Goal: Transaction & Acquisition: Purchase product/service

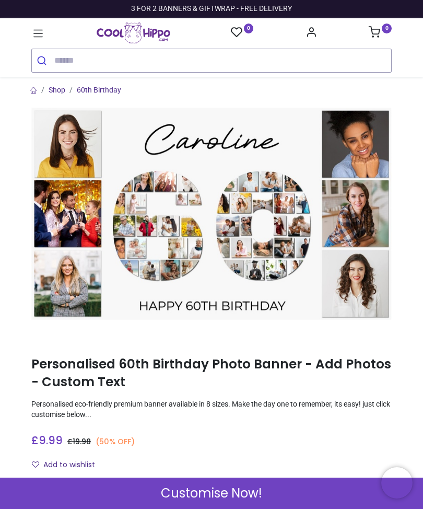
click at [104, 87] on link "60th Birthday" at bounding box center [99, 90] width 44 height 8
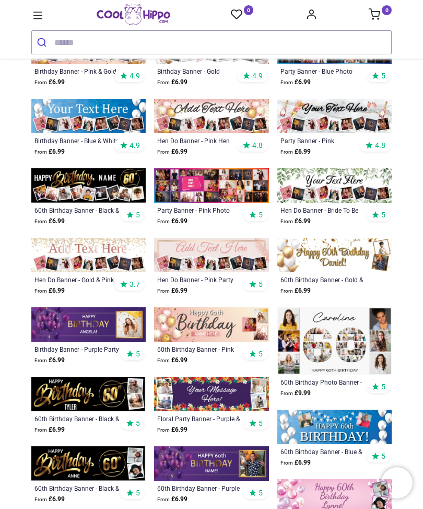
scroll to position [173, 0]
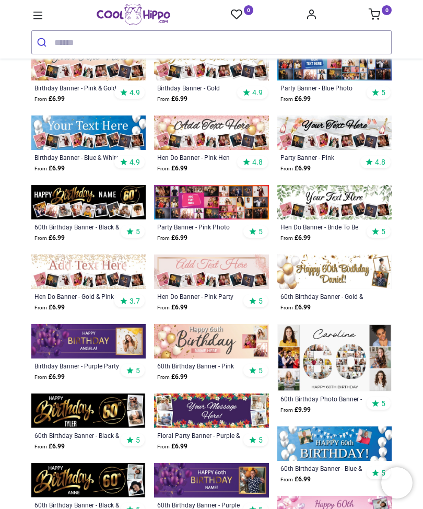
click at [107, 197] on img at bounding box center [88, 202] width 114 height 34
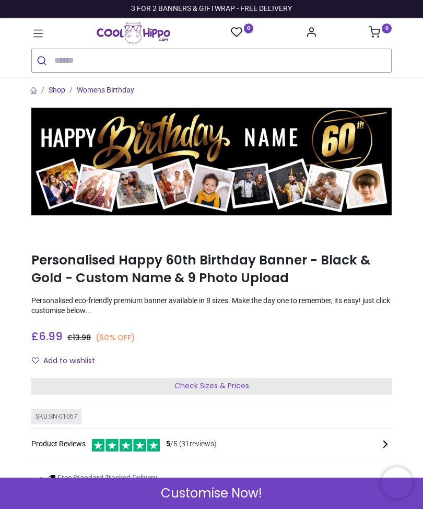
click at [223, 384] on span "Check Sizes & Prices" at bounding box center [211, 385] width 75 height 10
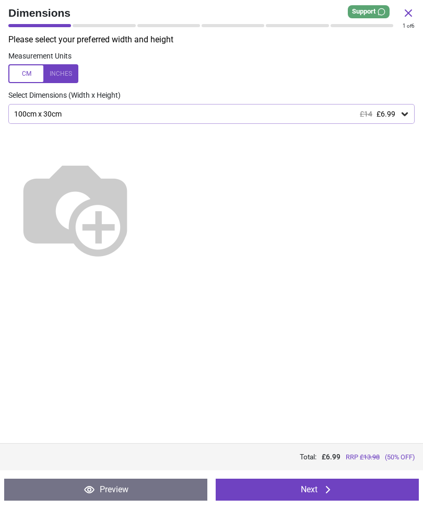
click at [403, 114] on icon at bounding box center [405, 114] width 10 height 10
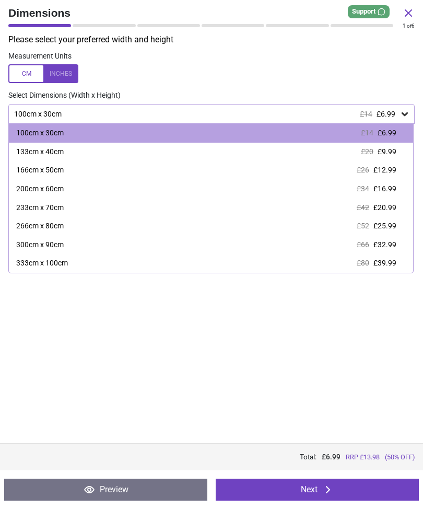
click at [390, 151] on span "£9.99" at bounding box center [387, 151] width 19 height 8
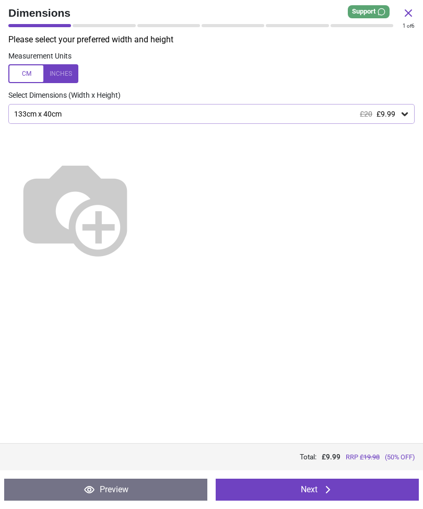
click at [320, 487] on button "Next" at bounding box center [317, 490] width 203 height 22
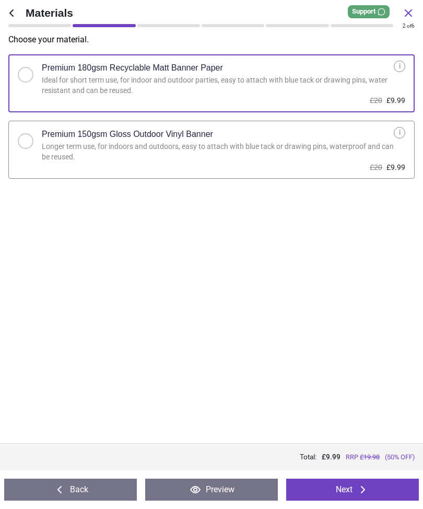
click at [35, 136] on div at bounding box center [30, 138] width 24 height 22
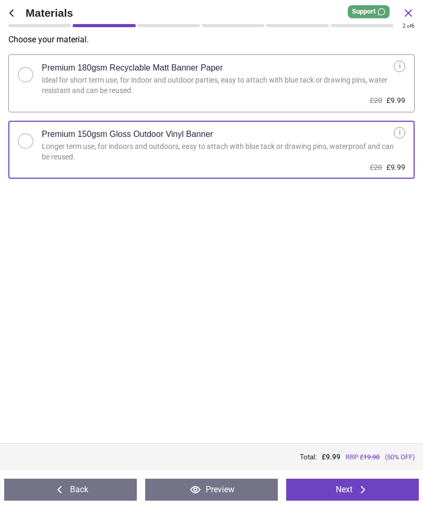
click at [353, 487] on button "Next" at bounding box center [352, 490] width 133 height 22
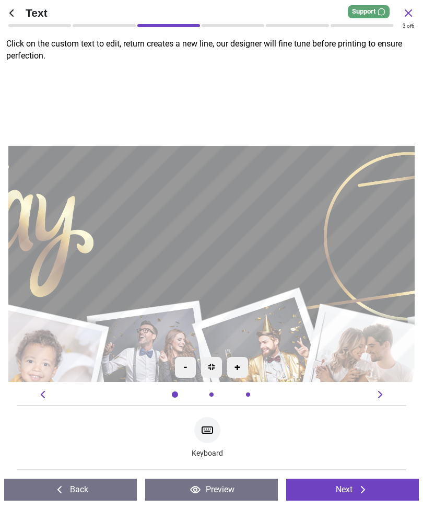
click at [207, 225] on textarea at bounding box center [211, 224] width 215 height 62
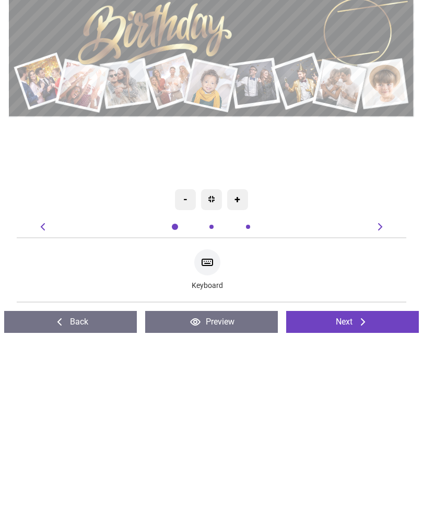
type textarea "****"
click at [354, 479] on button "Next" at bounding box center [352, 490] width 133 height 22
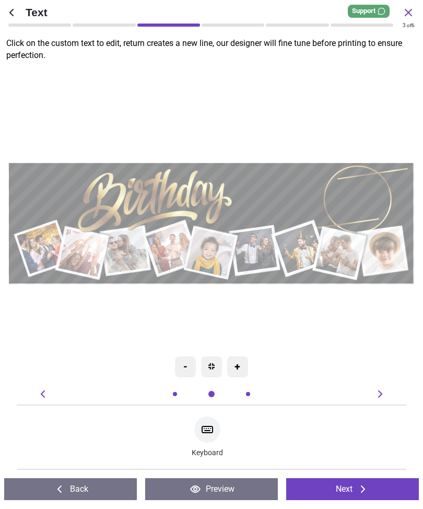
click at [355, 489] on button "Next" at bounding box center [352, 490] width 133 height 22
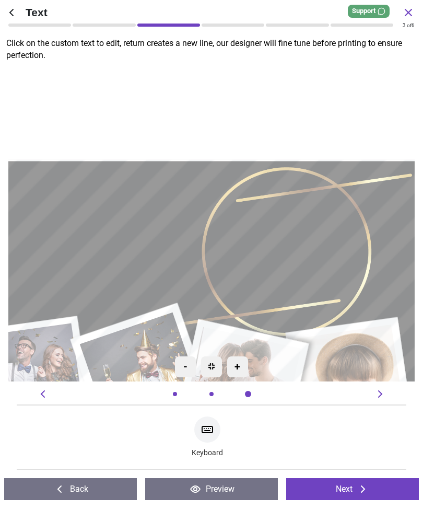
click at [357, 490] on icon at bounding box center [363, 489] width 13 height 13
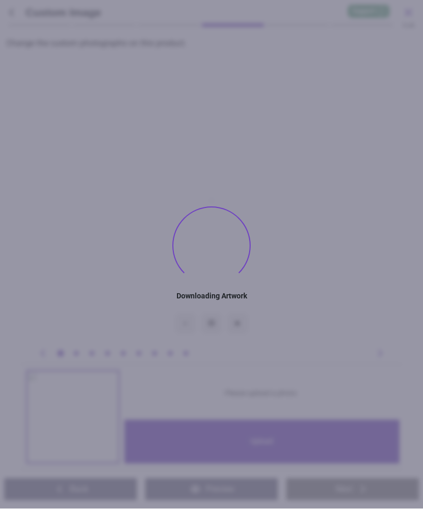
type textarea "****"
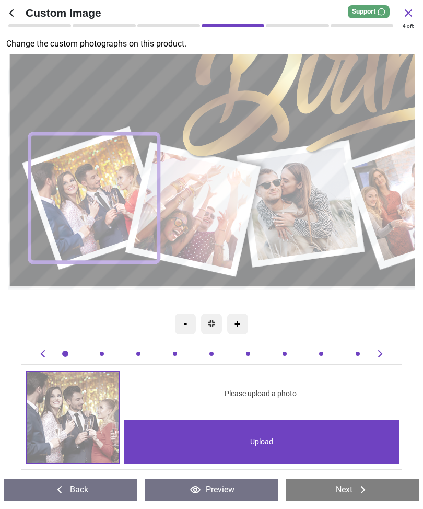
click at [269, 435] on div "Upload" at bounding box center [262, 442] width 276 height 44
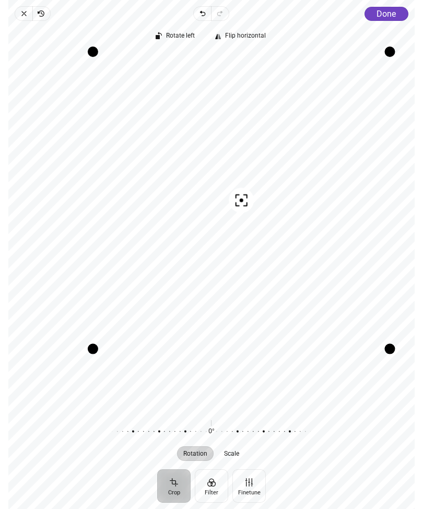
click at [385, 19] on button "Done" at bounding box center [387, 14] width 44 height 14
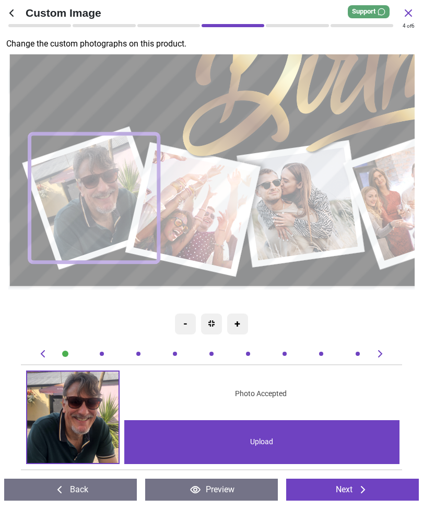
click at [218, 209] on image at bounding box center [194, 209] width 120 height 119
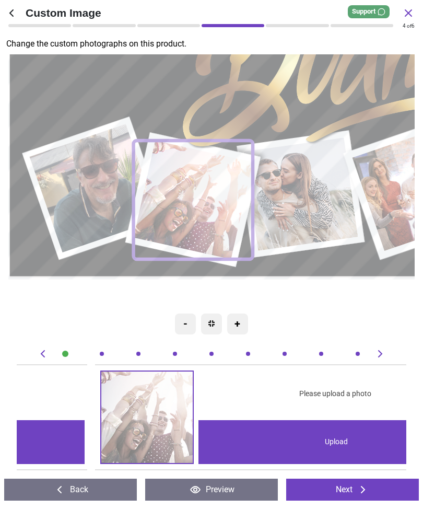
scroll to position [0, 389]
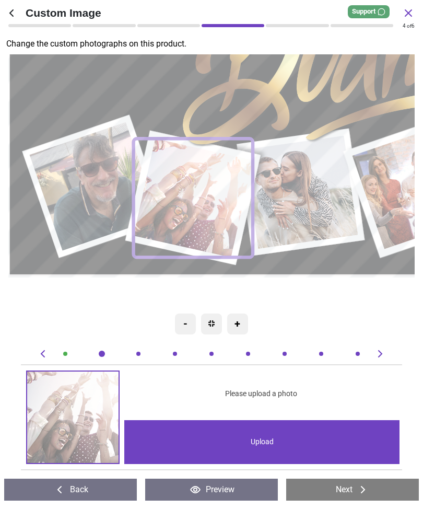
click at [271, 443] on div "Upload" at bounding box center [262, 442] width 276 height 44
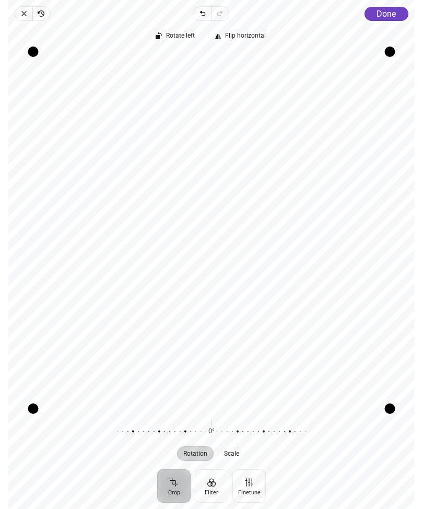
click at [386, 17] on span "Done" at bounding box center [386, 14] width 19 height 10
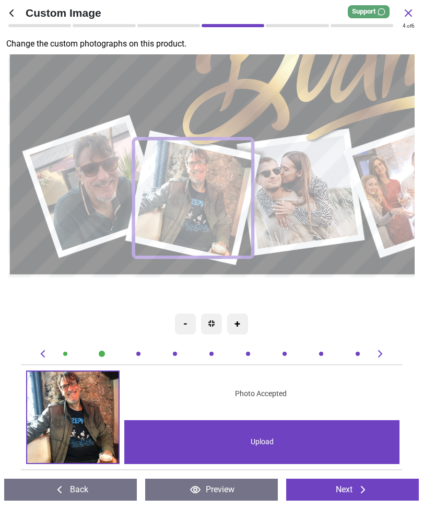
click at [319, 188] on image at bounding box center [302, 192] width 114 height 113
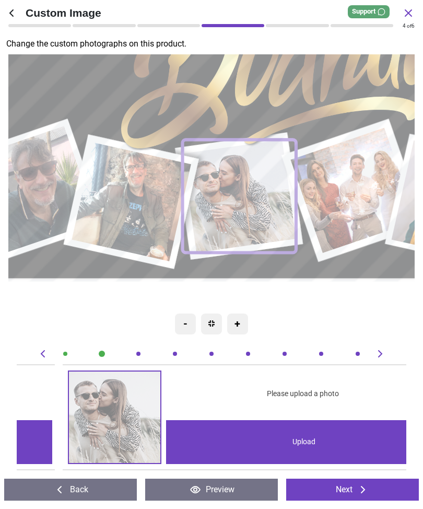
scroll to position [0, 778]
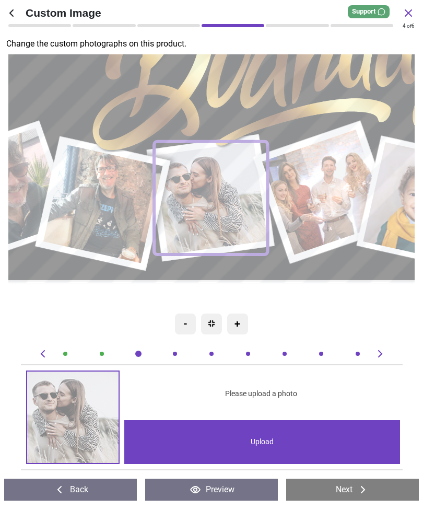
click at [270, 443] on div "Upload" at bounding box center [262, 442] width 276 height 44
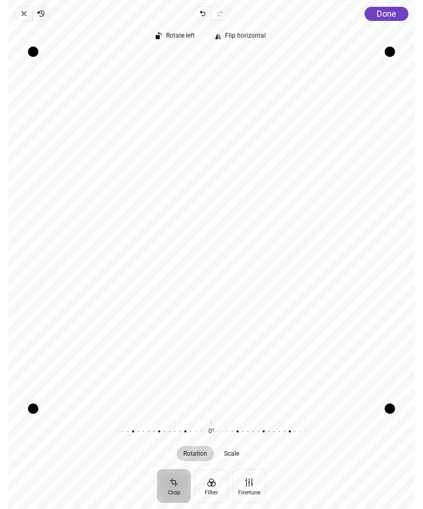
click at [384, 20] on button "Done" at bounding box center [387, 14] width 44 height 14
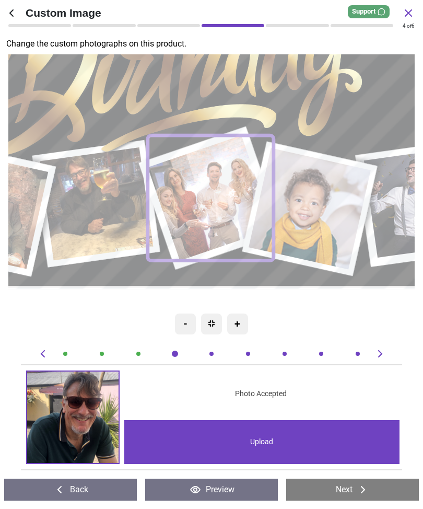
scroll to position [0, 1168]
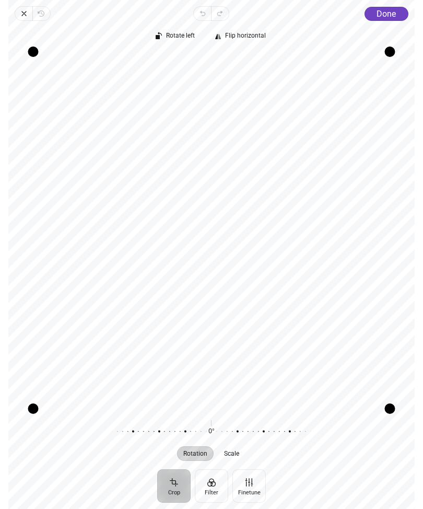
click at [391, 14] on span "Done" at bounding box center [386, 14] width 19 height 10
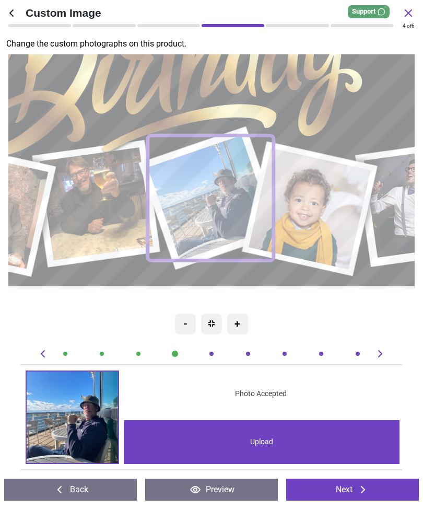
click at [329, 206] on image at bounding box center [311, 209] width 122 height 122
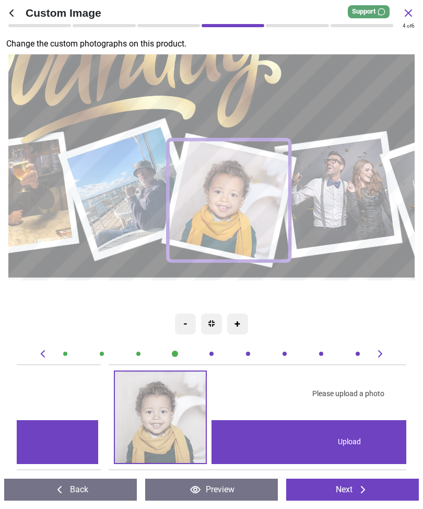
scroll to position [0, 1557]
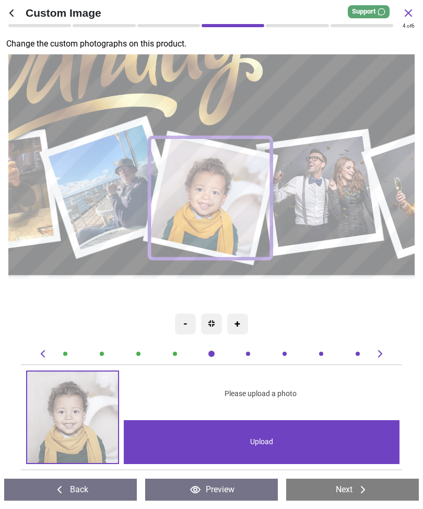
click at [254, 437] on div "Upload" at bounding box center [262, 442] width 276 height 44
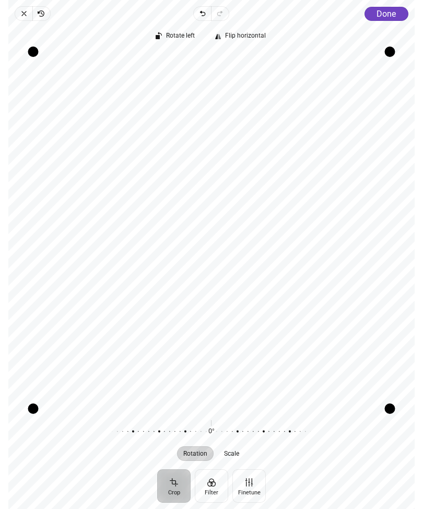
click at [30, 10] on span "Close" at bounding box center [24, 13] width 18 height 15
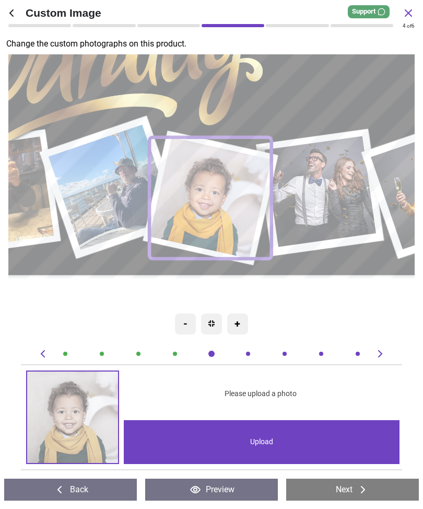
click at [264, 389] on span "Please upload a photo" at bounding box center [261, 394] width 72 height 10
click at [260, 388] on div "Please upload a photo" at bounding box center [261, 393] width 278 height 46
click at [243, 440] on div "Upload" at bounding box center [262, 442] width 276 height 44
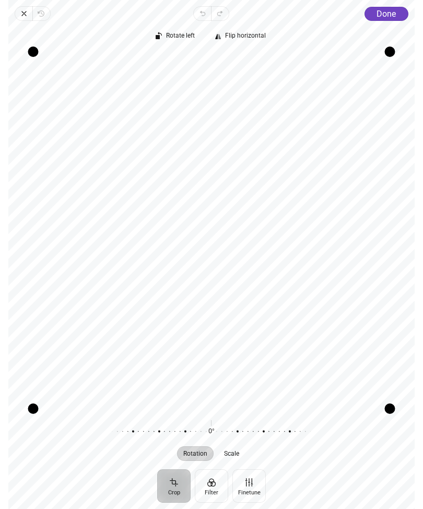
click at [382, 17] on span "Done" at bounding box center [386, 14] width 19 height 10
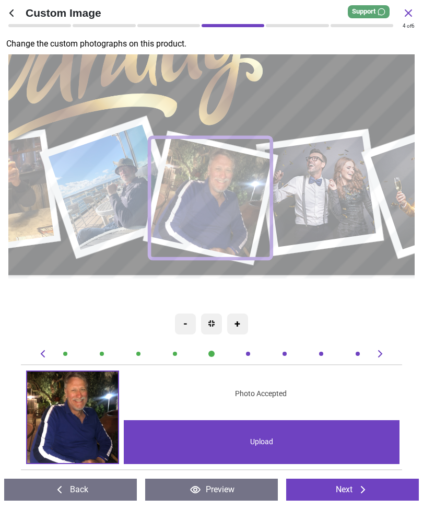
click at [330, 199] on image at bounding box center [322, 191] width 112 height 111
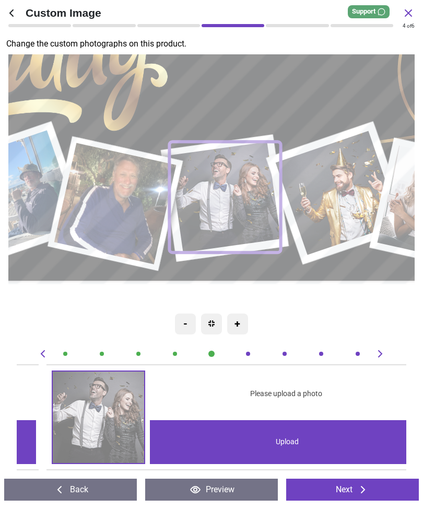
scroll to position [0, 1947]
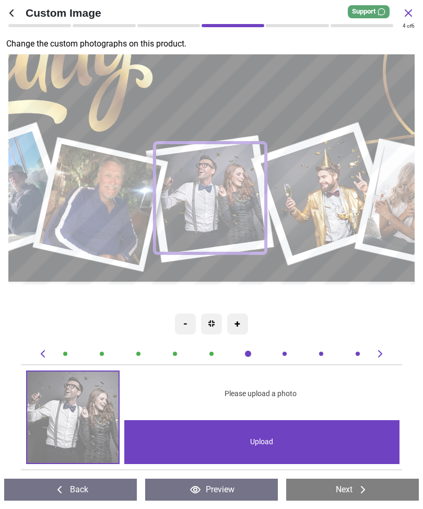
click at [265, 444] on div "Upload" at bounding box center [262, 442] width 276 height 44
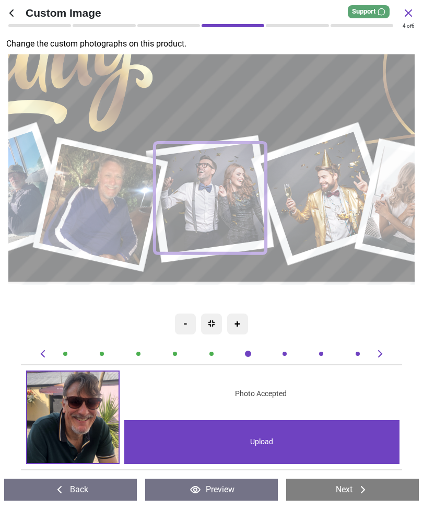
scroll to position [0, 1947]
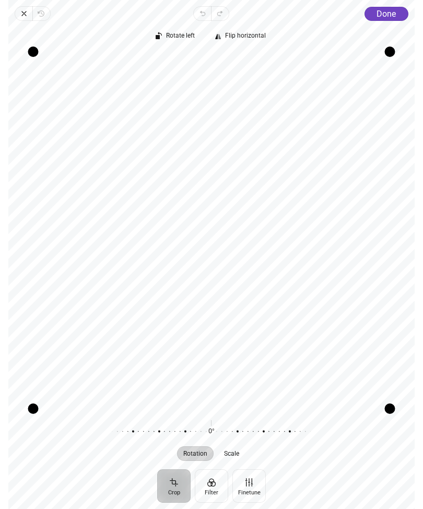
click at [387, 15] on span "Done" at bounding box center [386, 14] width 19 height 10
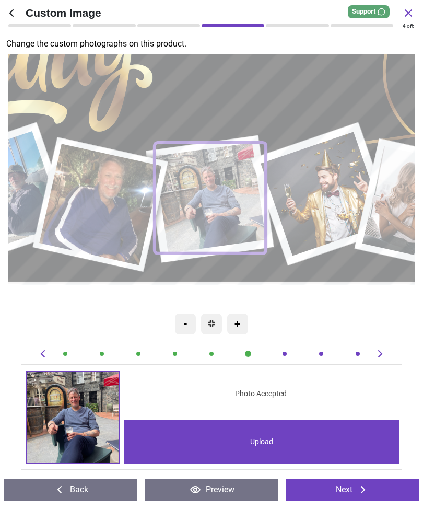
click at [328, 187] on image at bounding box center [324, 194] width 125 height 124
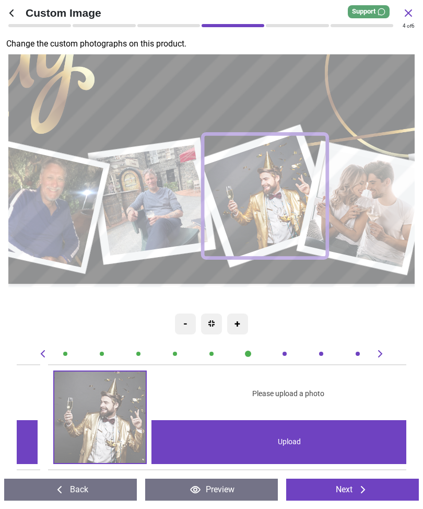
scroll to position [0, 2336]
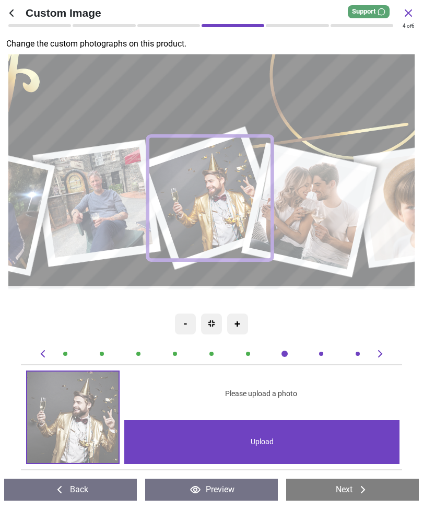
click at [273, 389] on span "Please upload a photo" at bounding box center [261, 394] width 72 height 10
click at [264, 438] on div "Upload" at bounding box center [262, 442] width 276 height 44
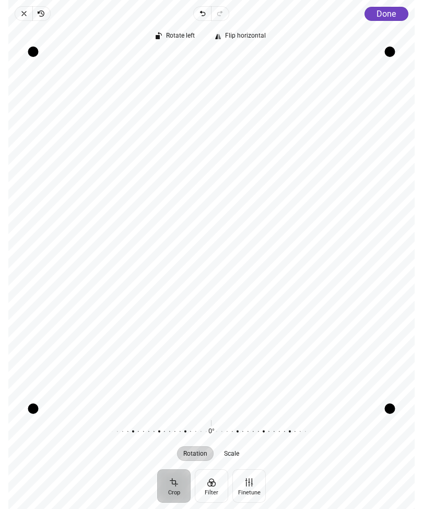
click at [392, 17] on span "Done" at bounding box center [386, 14] width 19 height 10
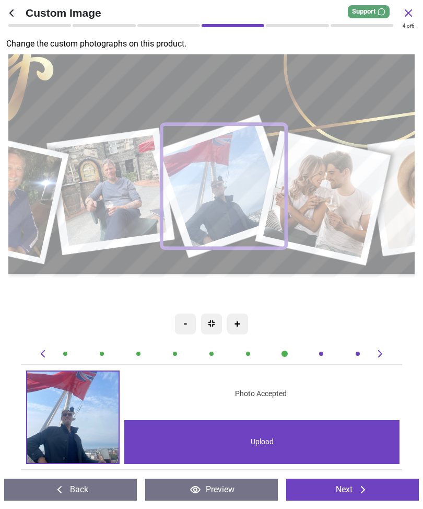
click at [339, 201] on image at bounding box center [325, 197] width 120 height 119
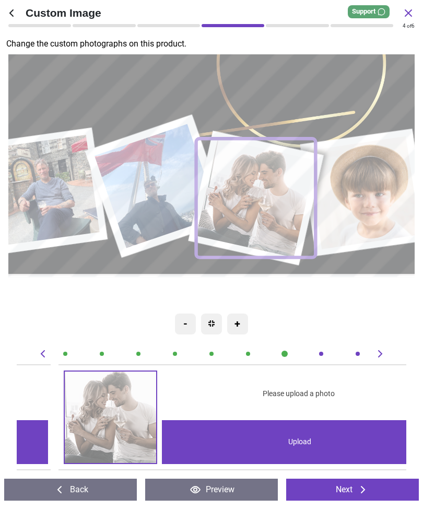
scroll to position [0, 2725]
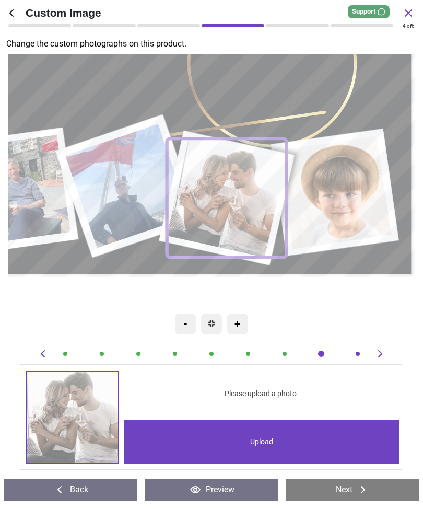
click at [271, 441] on div "Upload" at bounding box center [262, 442] width 276 height 44
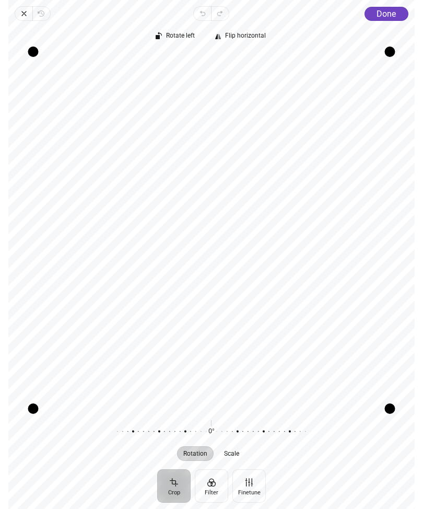
click at [388, 11] on span "Done" at bounding box center [386, 14] width 19 height 10
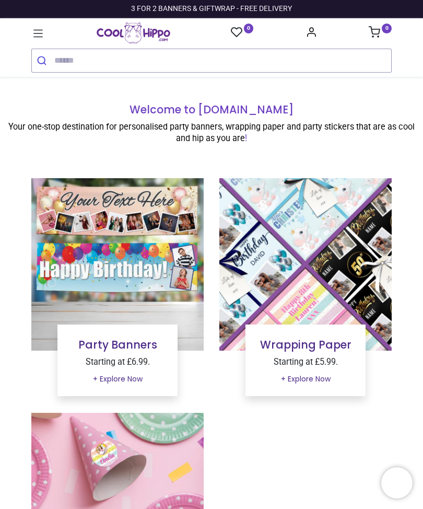
click at [180, 243] on img at bounding box center [117, 264] width 172 height 172
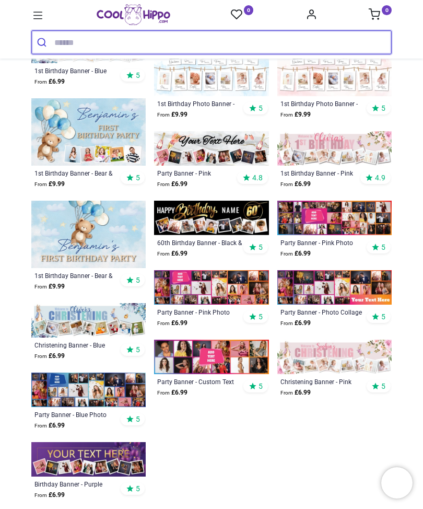
scroll to position [427, 0]
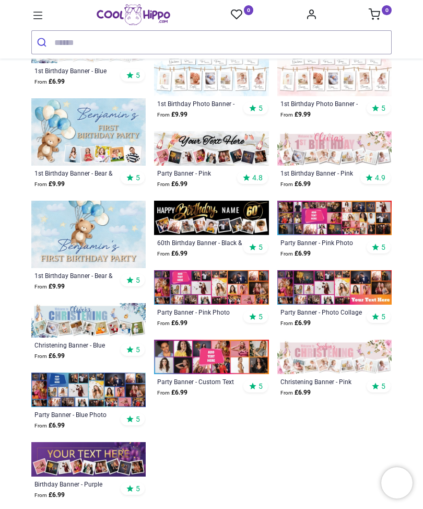
click at [227, 214] on img at bounding box center [211, 218] width 114 height 34
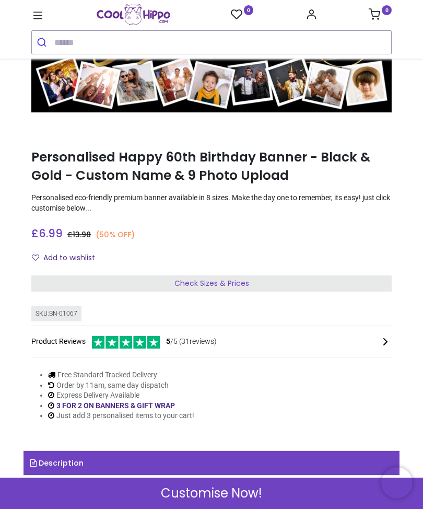
scroll to position [86, 0]
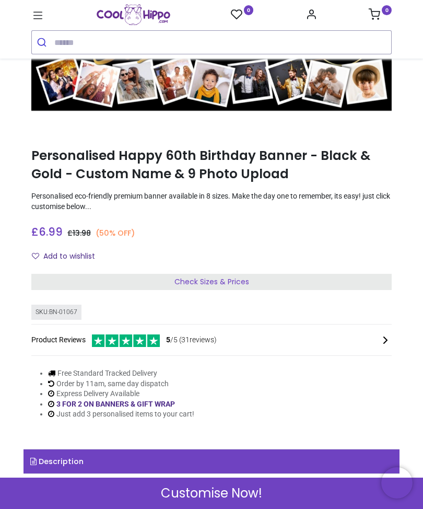
click at [230, 279] on span "Check Sizes & Prices" at bounding box center [211, 281] width 75 height 10
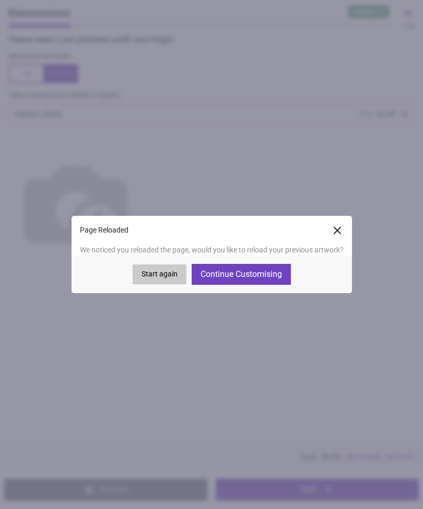
click at [255, 274] on button "Continue Customising" at bounding box center [241, 274] width 99 height 21
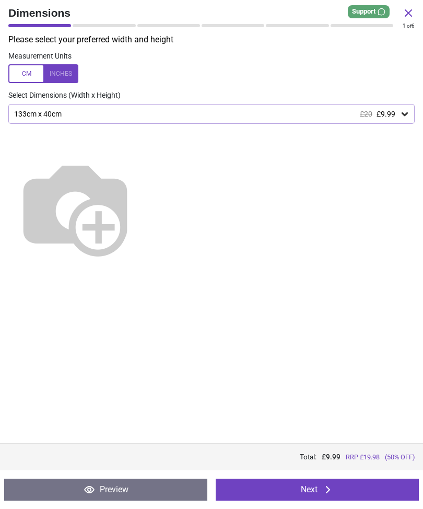
click at [341, 484] on button "Next" at bounding box center [317, 490] width 203 height 22
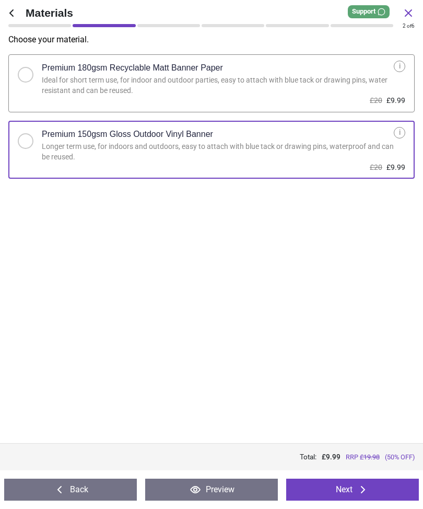
click at [346, 487] on button "Next" at bounding box center [352, 490] width 133 height 22
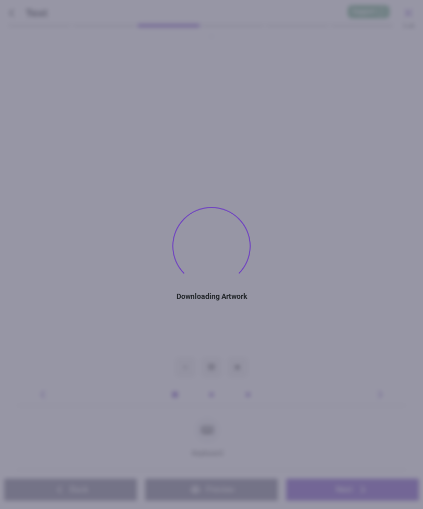
type textarea "****"
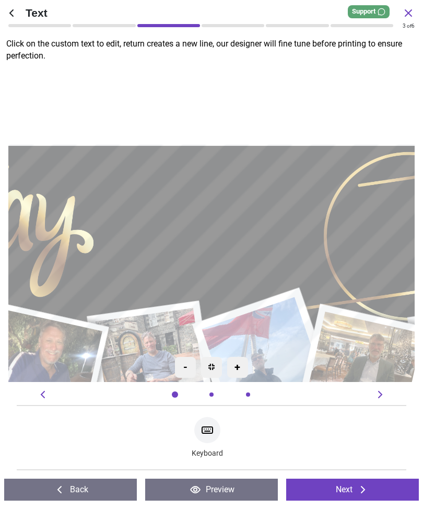
click at [364, 488] on icon at bounding box center [363, 489] width 4 height 7
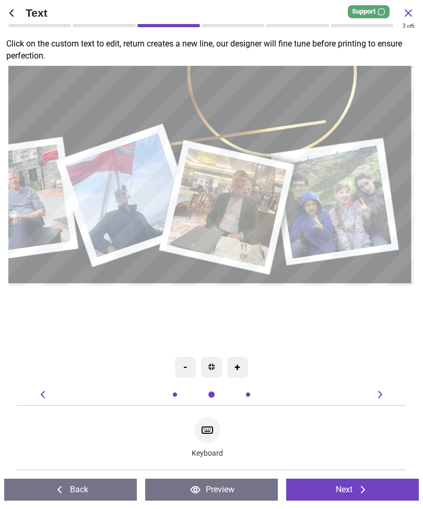
click at [357, 487] on icon at bounding box center [363, 489] width 13 height 13
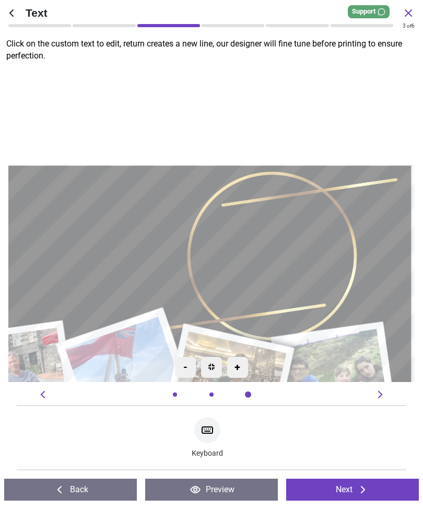
click at [356, 489] on button "Next" at bounding box center [352, 490] width 133 height 22
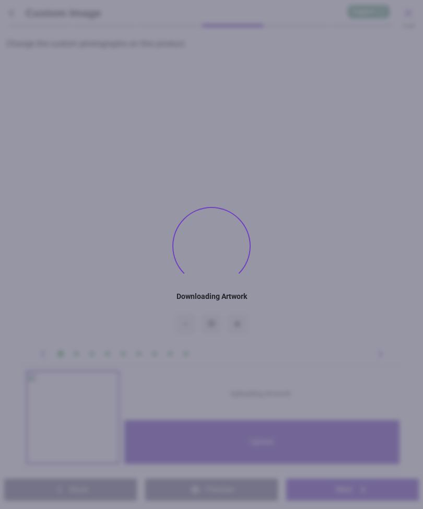
type textarea "****"
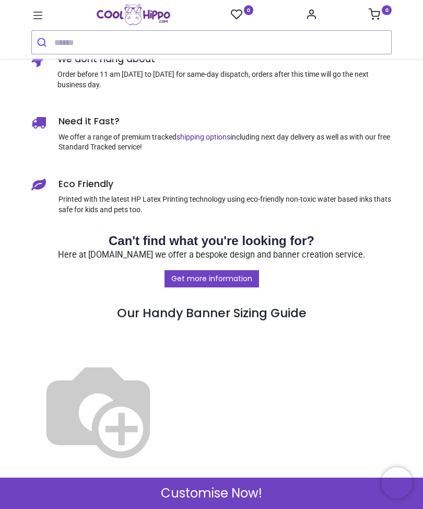
scroll to position [686, 0]
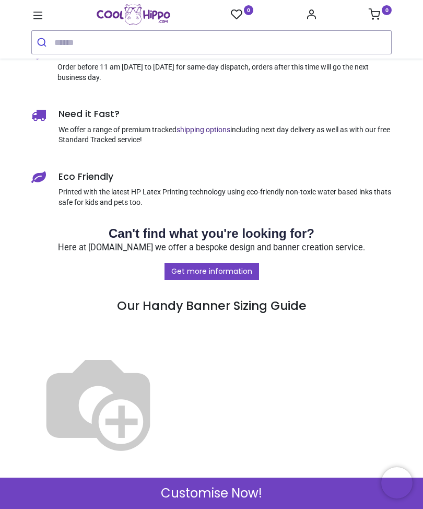
click at [244, 489] on span "Customise Now!" at bounding box center [211, 493] width 101 height 18
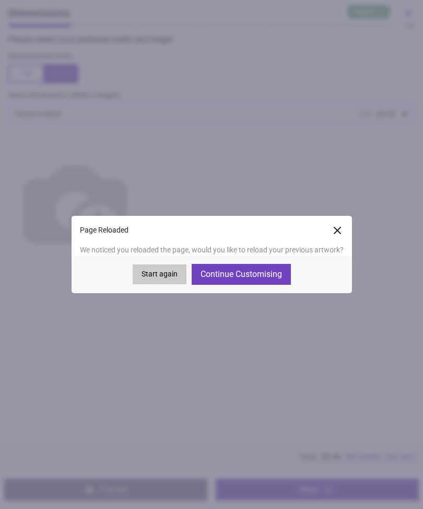
click at [263, 272] on button "Continue Customising" at bounding box center [241, 274] width 99 height 21
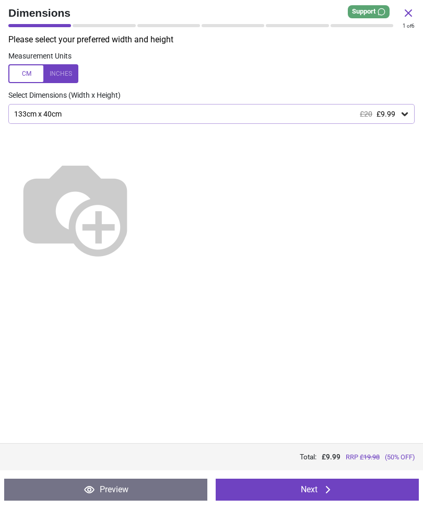
click at [333, 487] on icon at bounding box center [328, 489] width 13 height 13
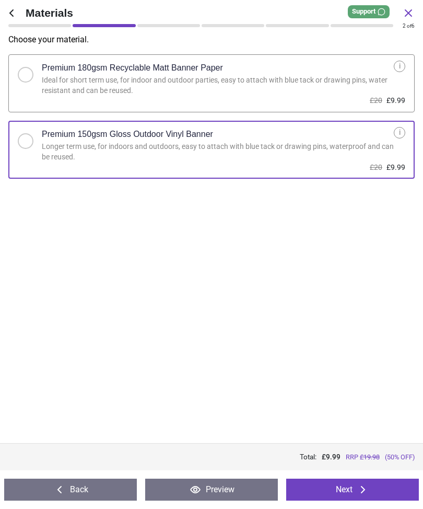
click at [355, 485] on button "Next" at bounding box center [352, 490] width 133 height 22
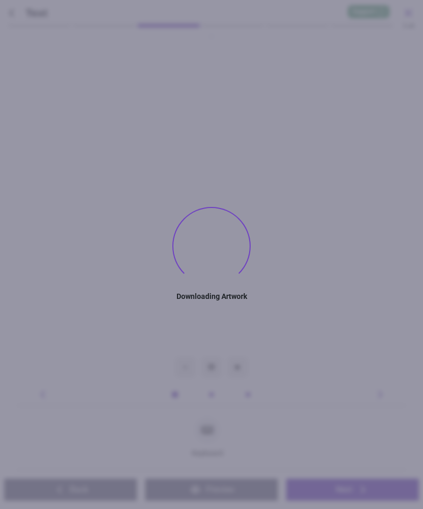
type textarea "****"
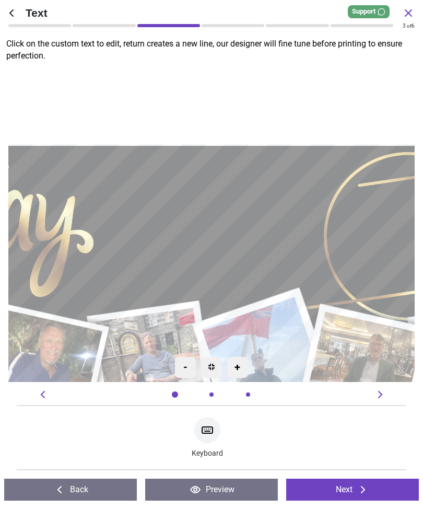
click at [357, 484] on icon at bounding box center [363, 489] width 13 height 13
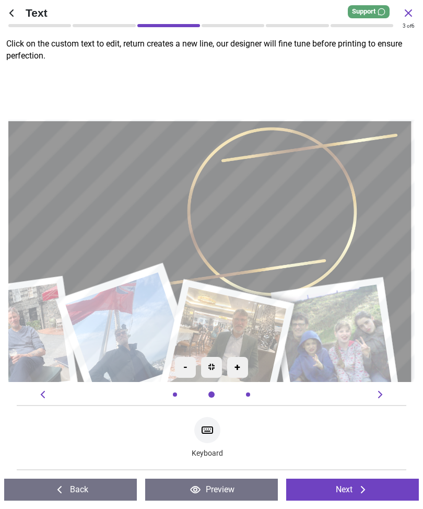
click at [356, 484] on button "Next" at bounding box center [352, 490] width 133 height 22
